Goal: Task Accomplishment & Management: Manage account settings

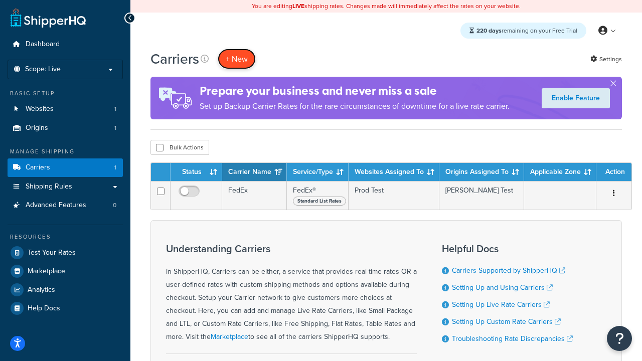
click at [237, 59] on button "+ New" at bounding box center [237, 59] width 38 height 21
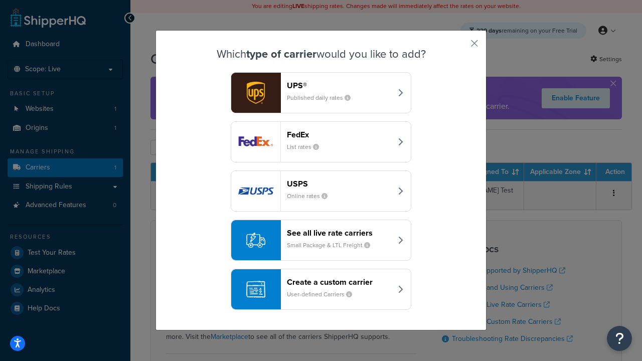
click at [321, 142] on div "FedEx List rates" at bounding box center [339, 142] width 105 height 24
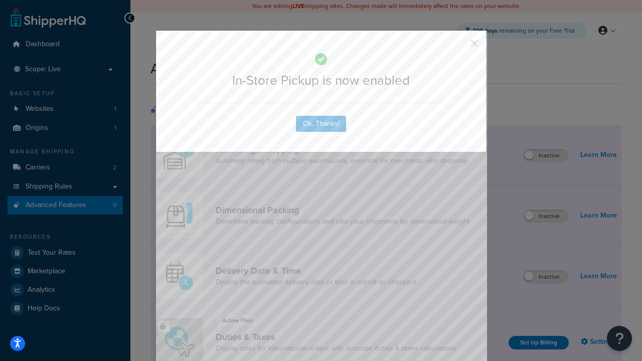
scroll to position [325, 0]
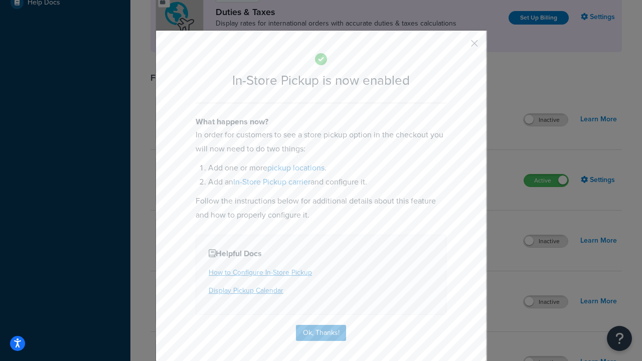
click at [460, 47] on button "button" at bounding box center [460, 47] width 3 height 3
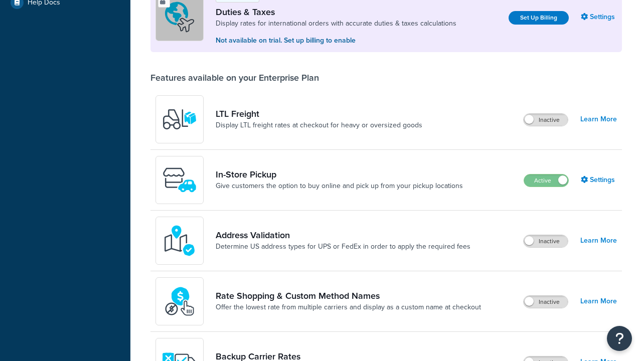
scroll to position [306, 0]
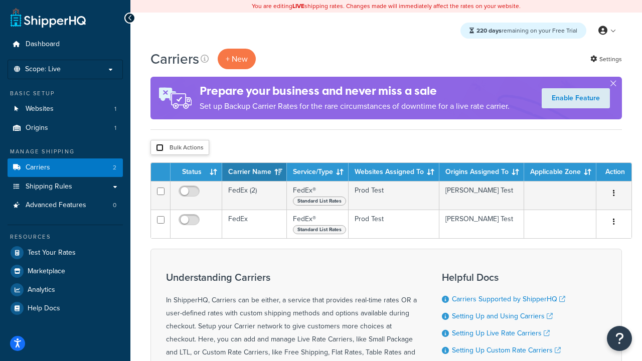
click at [160, 148] on input "checkbox" at bounding box center [160, 148] width 8 height 8
checkbox input "true"
click at [0, 0] on button "Delete" at bounding box center [0, 0] width 0 height 0
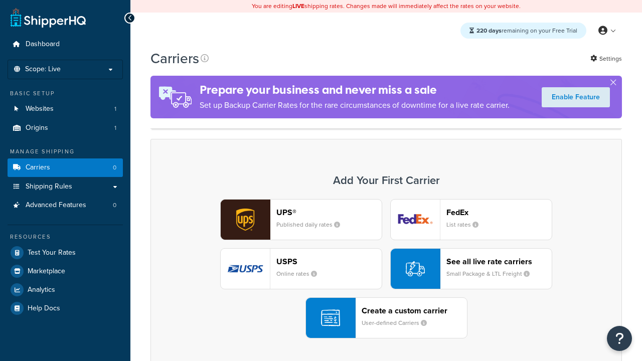
scroll to position [199, 0]
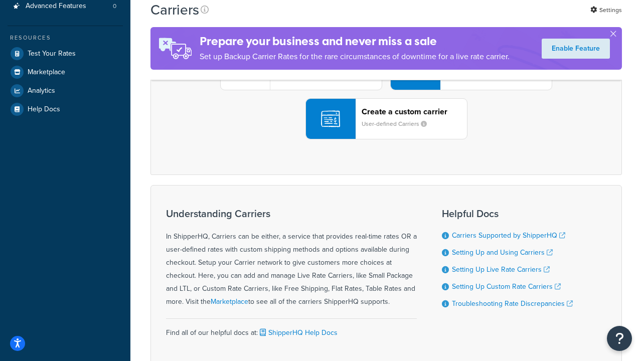
click at [386, 140] on div "UPS® Published daily rates FedEx List rates USPS Online rates See all live rate…" at bounding box center [386, 70] width 451 height 140
click at [499, 18] on header "FedEx" at bounding box center [499, 14] width 105 height 10
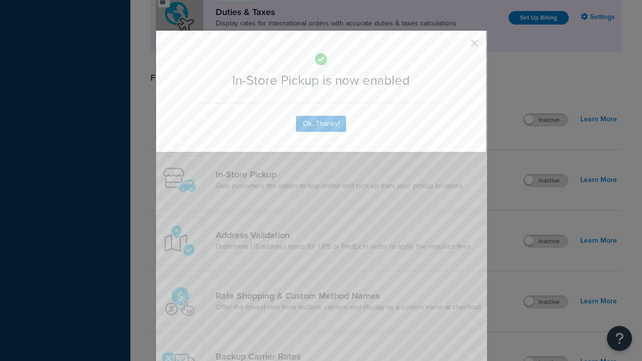
click at [460, 47] on button "button" at bounding box center [460, 47] width 3 height 3
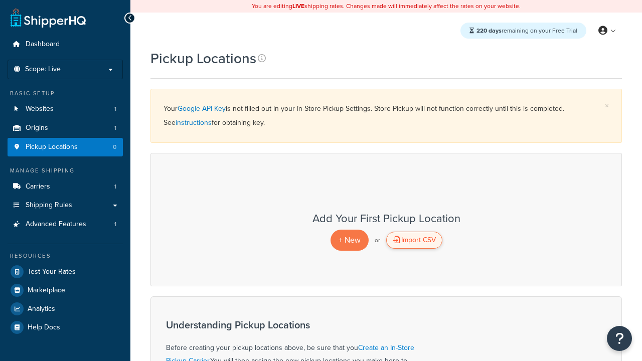
click at [414, 240] on div "Import CSV" at bounding box center [414, 240] width 56 height 17
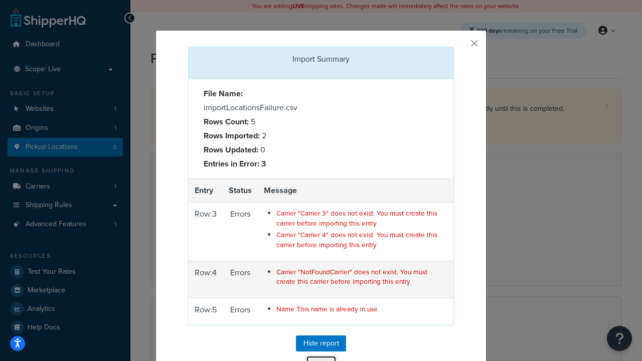
click at [321, 356] on button "Close" at bounding box center [321, 364] width 31 height 17
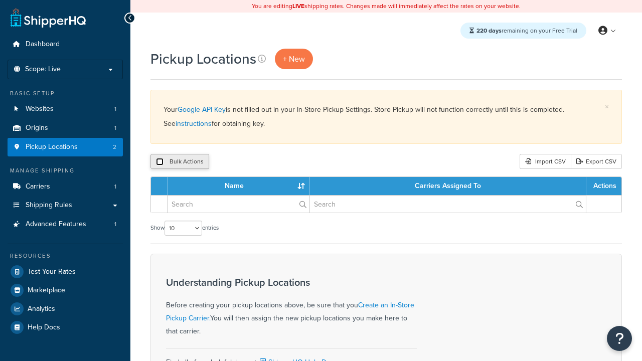
click at [160, 162] on input "checkbox" at bounding box center [160, 162] width 8 height 8
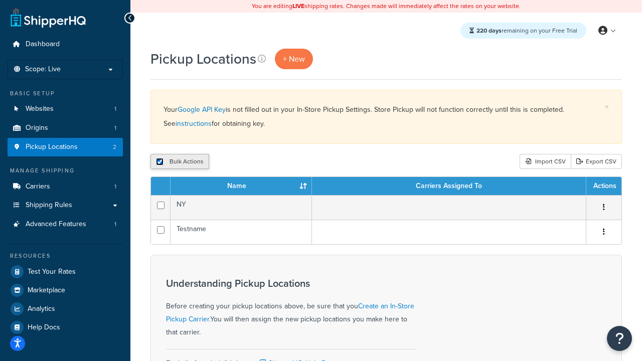
click at [160, 162] on input "checkbox" at bounding box center [160, 162] width 8 height 8
checkbox input "false"
click at [160, 162] on input "checkbox" at bounding box center [160, 162] width 8 height 8
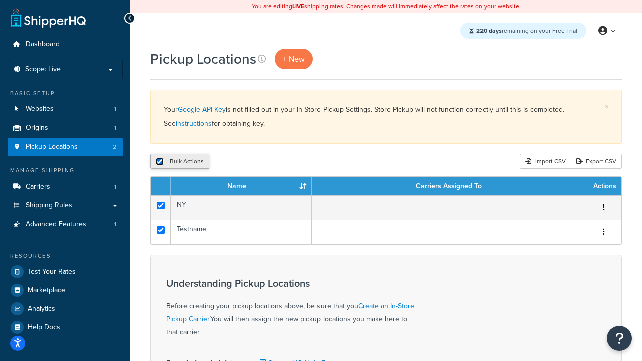
checkbox input "true"
click at [270, 162] on button "Delete" at bounding box center [267, 161] width 35 height 15
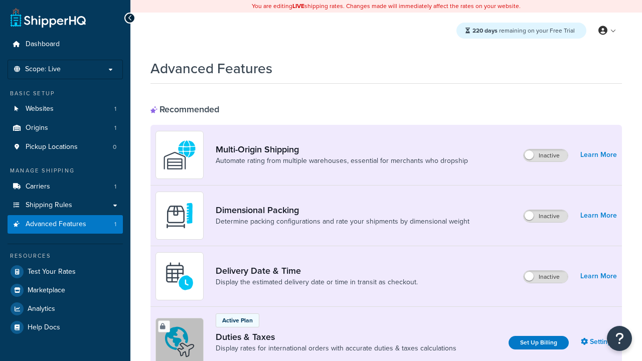
scroll to position [325, 0]
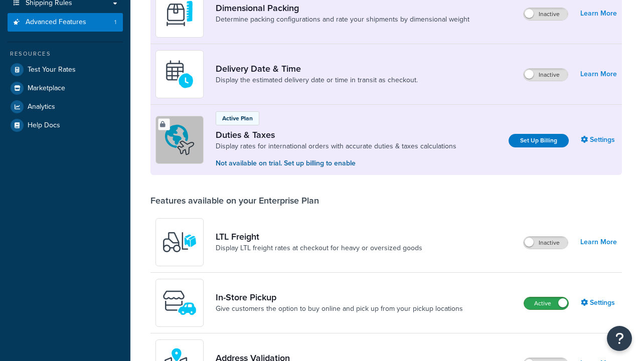
click at [547, 298] on label "Active" at bounding box center [546, 304] width 44 height 12
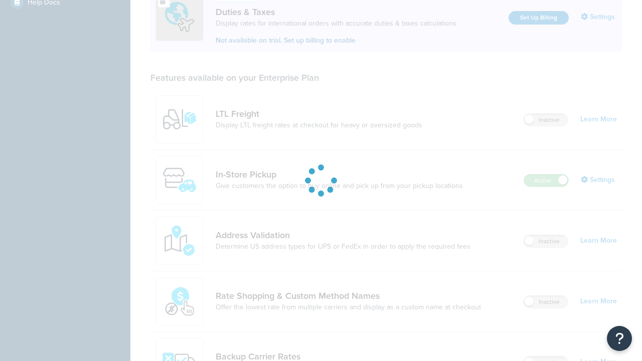
scroll to position [306, 0]
